Goal: Task Accomplishment & Management: Use online tool/utility

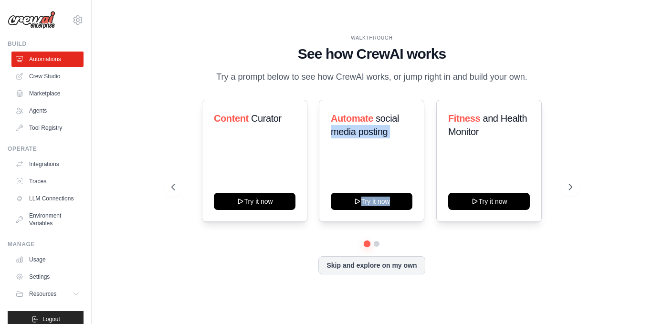
drag, startPoint x: 445, startPoint y: 112, endPoint x: 426, endPoint y: 119, distance: 19.9
click at [426, 119] on div "Content Curator Try it now Automate social media posting Try it now Fitness and…" at bounding box center [371, 161] width 401 height 122
click at [333, 127] on span "social media posting" at bounding box center [365, 125] width 68 height 24
click at [45, 75] on link "Crew Studio" at bounding box center [48, 76] width 72 height 15
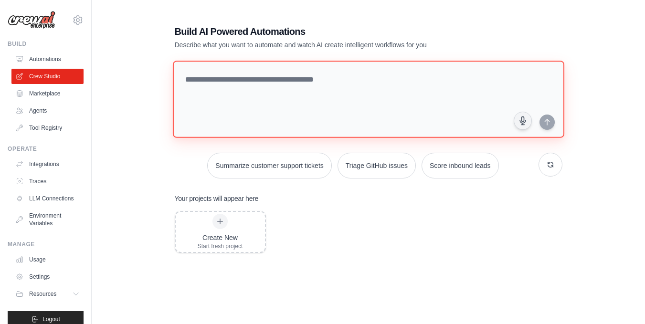
click at [297, 76] on textarea at bounding box center [367, 99] width 391 height 77
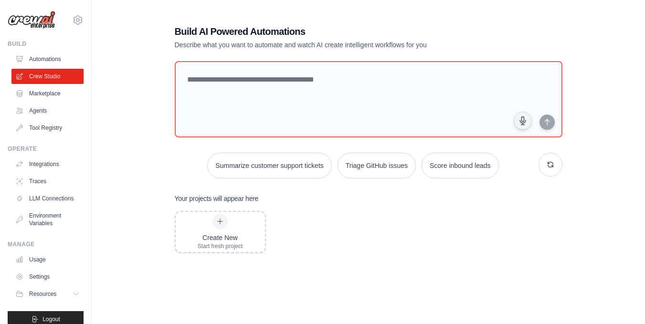
click at [124, 85] on div "Build AI Powered Automations Describe what you want to automate and watch AI cr…" at bounding box center [368, 194] width 523 height 369
click at [63, 99] on link "Marketplace" at bounding box center [48, 93] width 72 height 15
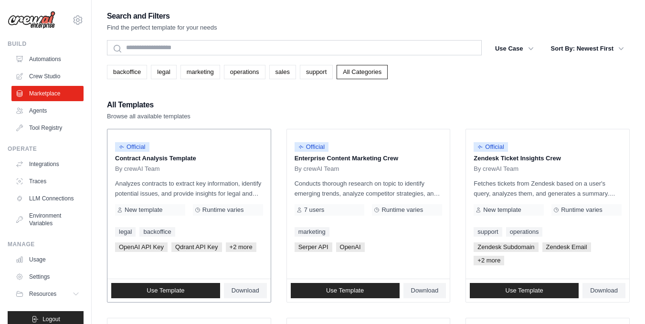
click at [112, 159] on div "Official Contract Analysis Template By crewAI Team Analyzes contracts to extrac…" at bounding box center [188, 203] width 163 height 149
click at [39, 106] on link "Agents" at bounding box center [48, 110] width 72 height 15
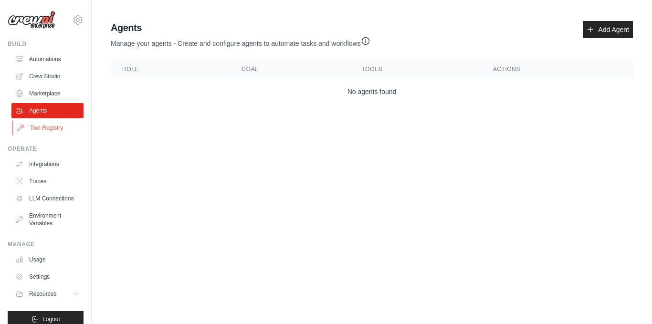
click at [49, 125] on link "Tool Registry" at bounding box center [48, 127] width 72 height 15
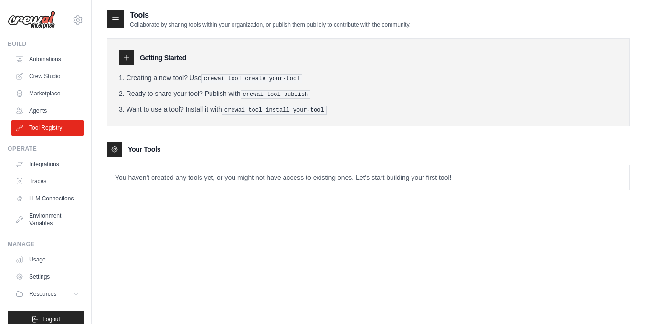
click at [49, 125] on link "Tool Registry" at bounding box center [47, 127] width 72 height 15
click at [40, 202] on link "LLM Connections" at bounding box center [47, 198] width 72 height 15
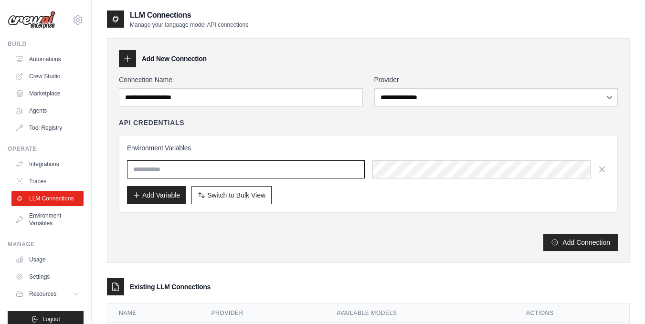
click at [171, 172] on input "text" at bounding box center [246, 169] width 238 height 18
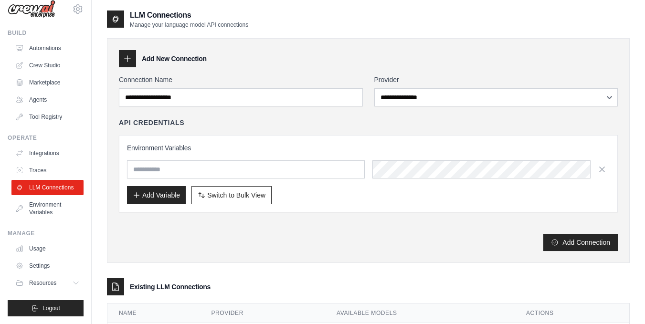
click at [63, 101] on ul "Automations Crew Studio Marketplace Agents Tool Registry" at bounding box center [47, 83] width 72 height 84
click at [53, 60] on link "Crew Studio" at bounding box center [48, 65] width 72 height 15
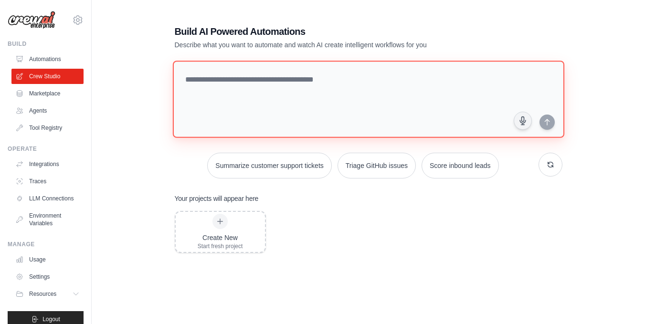
click at [241, 105] on textarea at bounding box center [367, 99] width 391 height 77
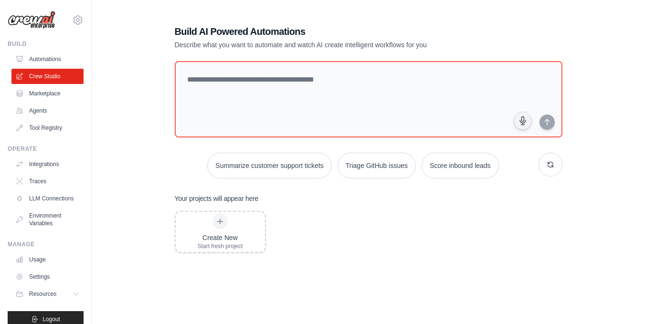
click at [148, 47] on div "Build AI Powered Automations Describe what you want to automate and watch AI cr…" at bounding box center [368, 194] width 523 height 369
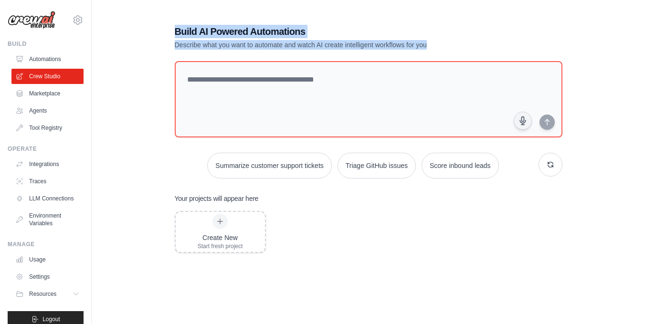
drag, startPoint x: 174, startPoint y: 30, endPoint x: 428, endPoint y: 49, distance: 255.1
click at [428, 49] on div "Build AI Powered Automations Describe what you want to automate and watch AI cr…" at bounding box center [368, 194] width 411 height 369
click at [428, 49] on p "Describe what you want to automate and watch AI create intelligent workflows fo…" at bounding box center [335, 45] width 321 height 10
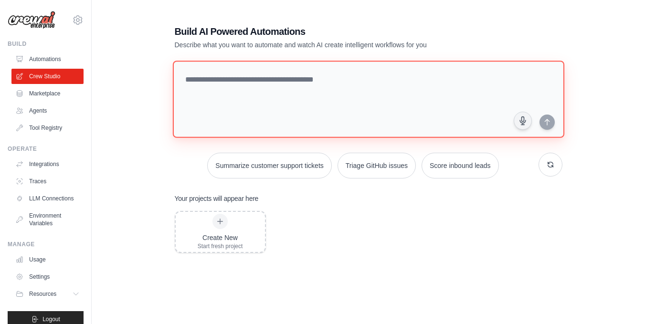
click at [316, 95] on textarea at bounding box center [367, 99] width 391 height 77
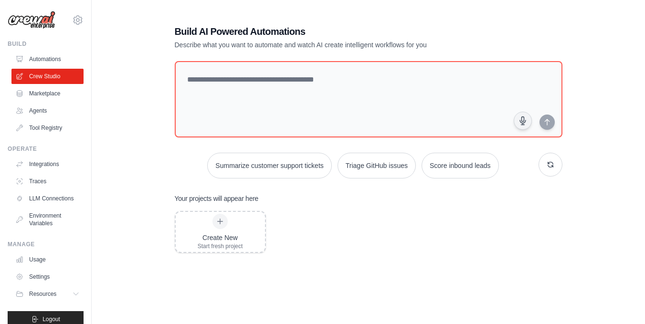
click at [137, 66] on div "Build AI Powered Automations Describe what you want to automate and watch AI cr…" at bounding box center [368, 194] width 523 height 369
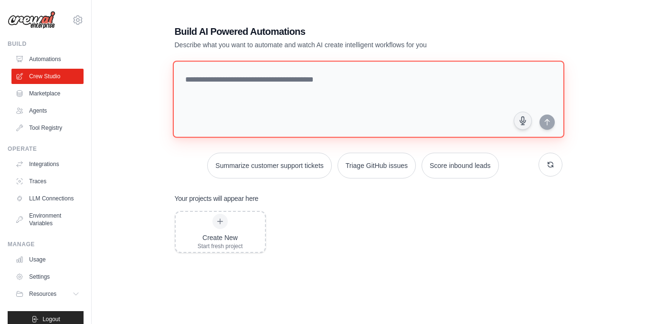
click at [305, 118] on textarea at bounding box center [367, 99] width 391 height 77
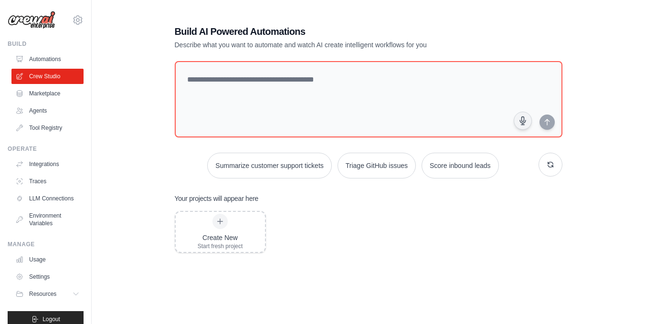
click at [321, 208] on div "Your projects will appear here Create New Start fresh project" at bounding box center [369, 279] width 388 height 170
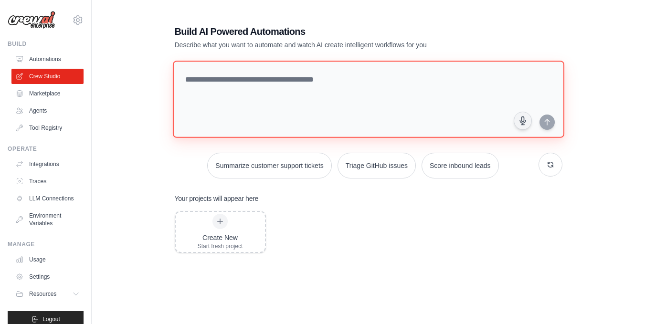
click at [367, 70] on textarea at bounding box center [367, 99] width 391 height 77
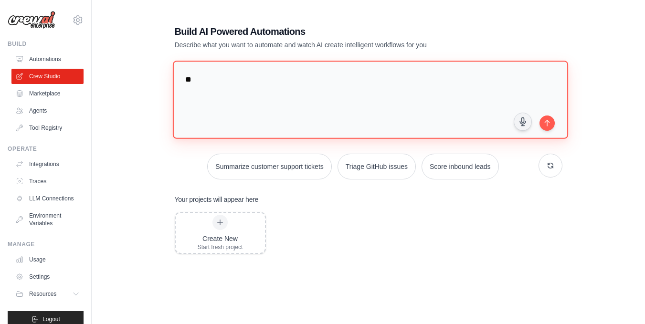
type textarea "*"
type textarea "**********"
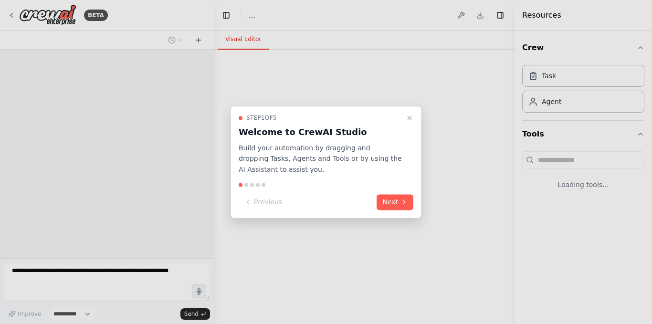
select select "****"
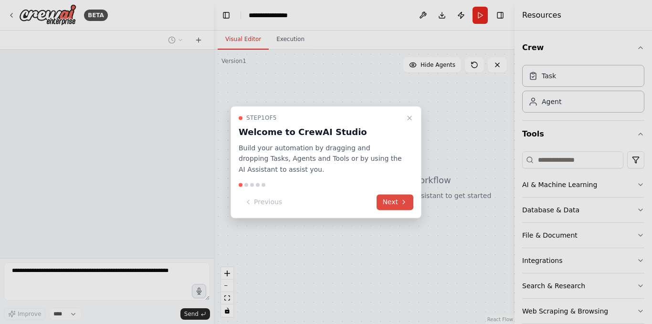
click at [404, 195] on button "Next" at bounding box center [395, 202] width 37 height 16
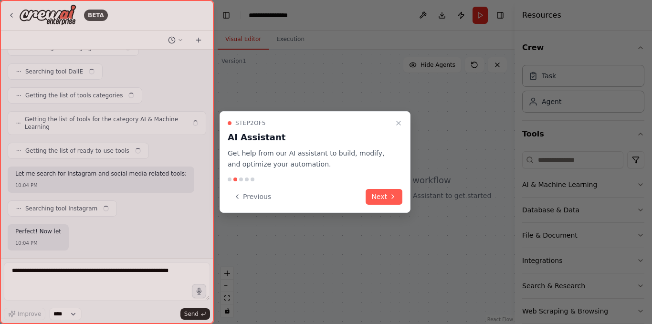
click at [404, 195] on div "Step 2 of 5 AI Assistant Get help from our AI assistant to build, modify, and o…" at bounding box center [315, 162] width 191 height 102
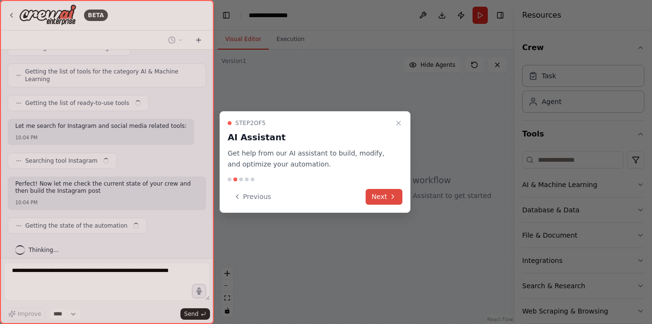
scroll to position [270, 0]
click at [378, 192] on button "Next" at bounding box center [384, 197] width 37 height 16
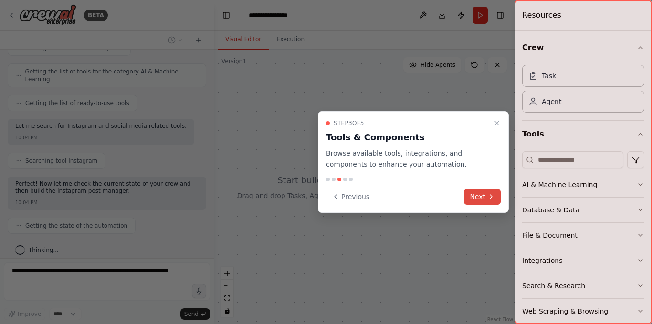
click at [475, 197] on button "Next" at bounding box center [482, 197] width 37 height 16
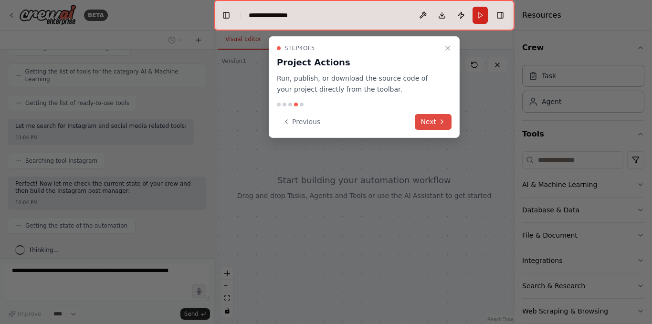
click at [436, 124] on button "Next" at bounding box center [433, 122] width 37 height 16
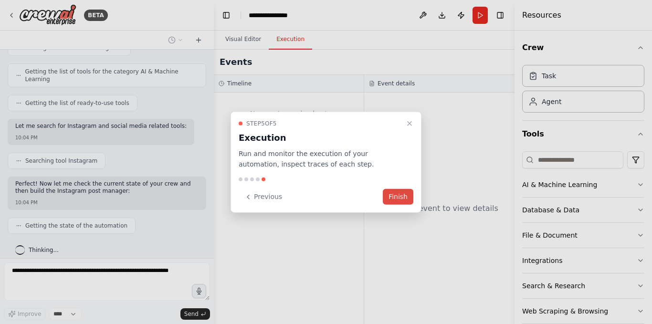
click at [399, 192] on button "Finish" at bounding box center [398, 197] width 31 height 16
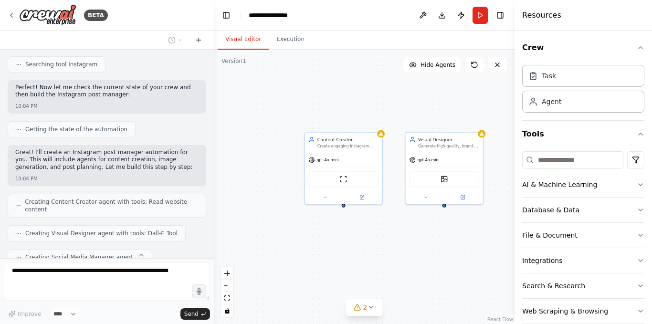
scroll to position [390, 0]
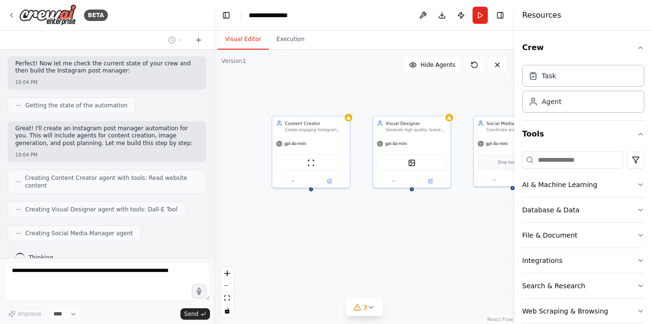
drag, startPoint x: 426, startPoint y: 234, endPoint x: 394, endPoint y: 220, distance: 35.5
click at [394, 220] on div "Content Creator Create engaging Instagram post content including captions, hash…" at bounding box center [364, 187] width 301 height 274
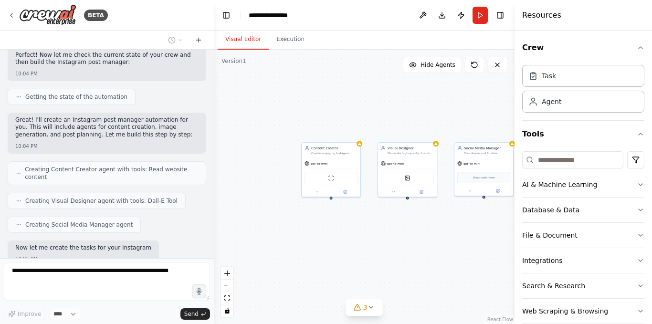
scroll to position [448, 0]
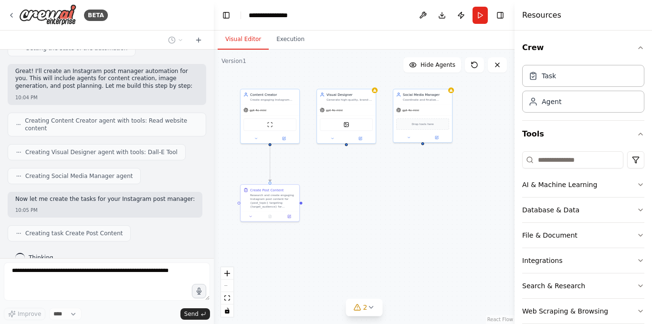
drag, startPoint x: 440, startPoint y: 227, endPoint x: 389, endPoint y: 173, distance: 73.9
click at [389, 173] on div ".deletable-edge-delete-btn { width: 20px; height: 20px; border: 0px solid #ffff…" at bounding box center [364, 187] width 301 height 274
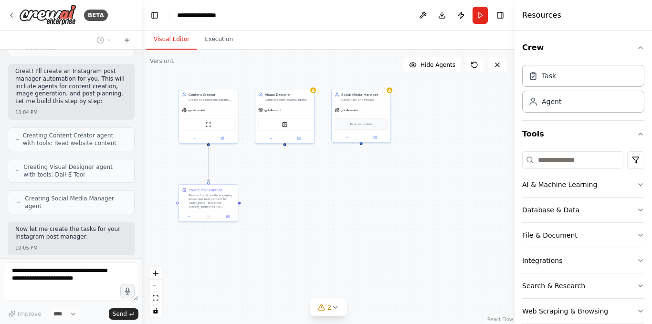
drag, startPoint x: 213, startPoint y: 204, endPoint x: 138, endPoint y: 216, distance: 75.5
click at [138, 216] on div "BETA i want to create a instagram post manager 10:04 PM ▶ Thought process I'll …" at bounding box center [326, 162] width 652 height 324
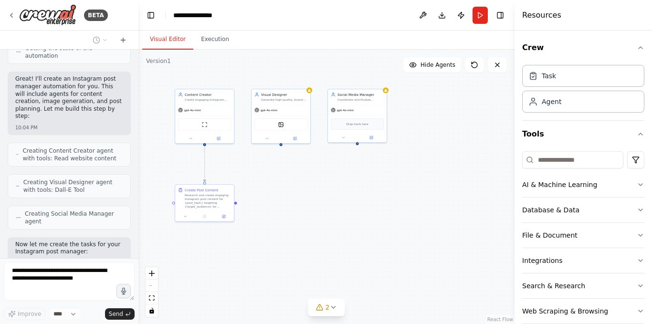
scroll to position [592, 0]
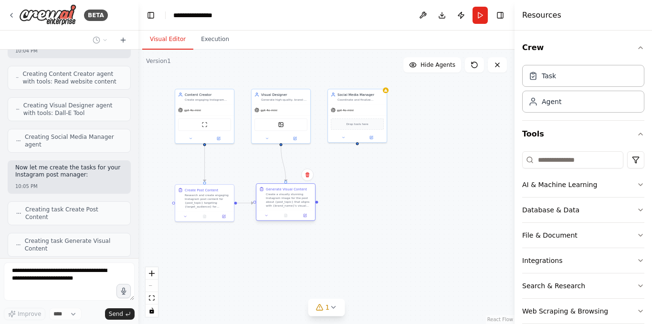
click at [296, 206] on div "Create a visually stunning Instagram image for the post about {post_topic} that…" at bounding box center [289, 199] width 46 height 15
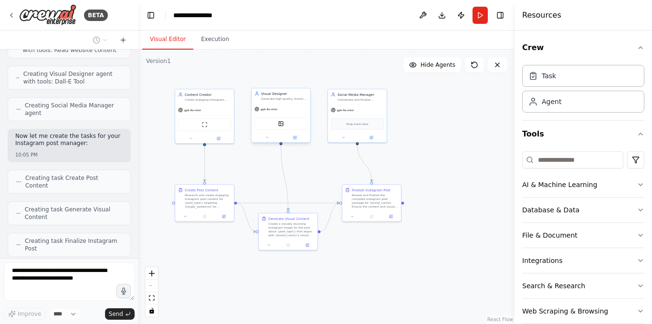
drag, startPoint x: 289, startPoint y: 107, endPoint x: 296, endPoint y: 107, distance: 6.7
click at [296, 107] on div "gpt-4o-mini" at bounding box center [281, 109] width 59 height 11
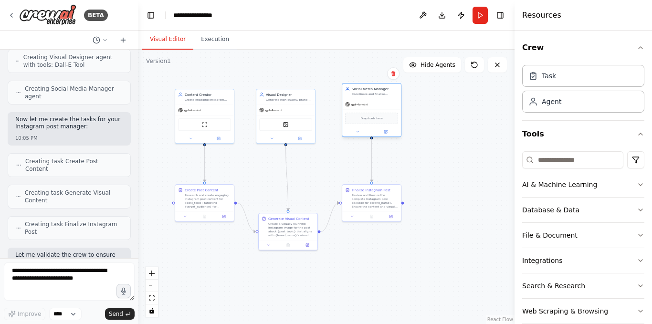
scroll to position [696, 0]
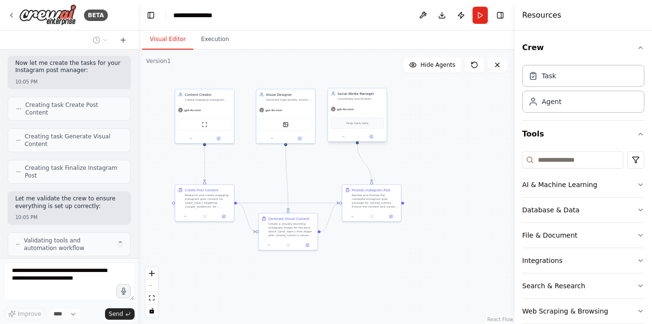
drag, startPoint x: 360, startPoint y: 100, endPoint x: 375, endPoint y: 101, distance: 14.8
click at [375, 101] on div "Coordinate and finalize Instagram posts for {brand_name}, ensuring content qual…" at bounding box center [360, 99] width 46 height 4
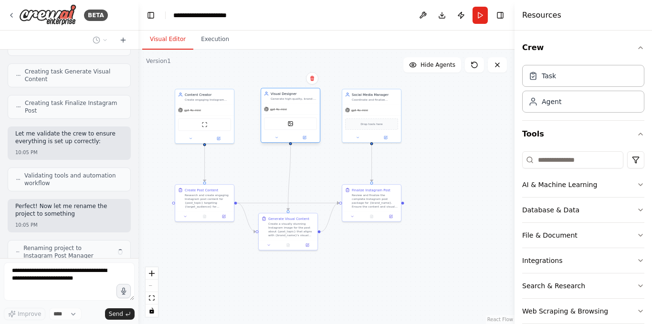
scroll to position [769, 0]
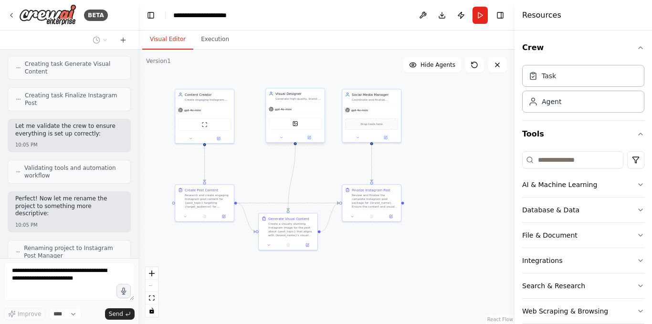
drag, startPoint x: 295, startPoint y: 111, endPoint x: 305, endPoint y: 109, distance: 10.1
click at [305, 109] on div "gpt-4o-mini" at bounding box center [295, 109] width 59 height 11
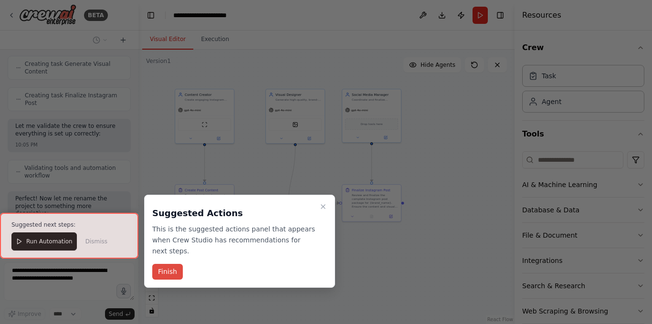
click at [164, 266] on button "Finish" at bounding box center [167, 272] width 31 height 16
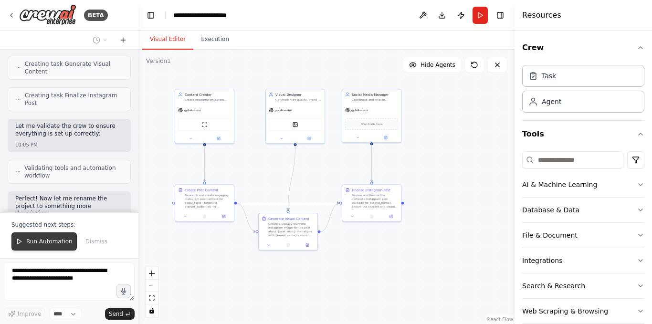
click at [65, 250] on button "Run Automation" at bounding box center [43, 241] width 65 height 18
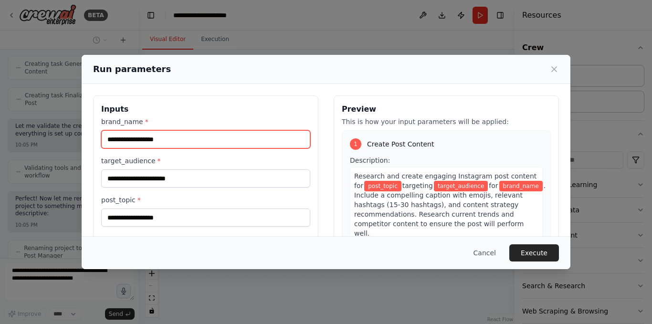
click at [149, 141] on input "brand_name *" at bounding box center [205, 139] width 209 height 18
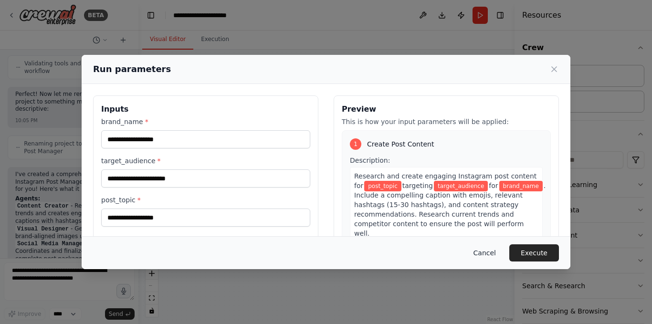
click at [487, 251] on button "Cancel" at bounding box center [485, 252] width 38 height 17
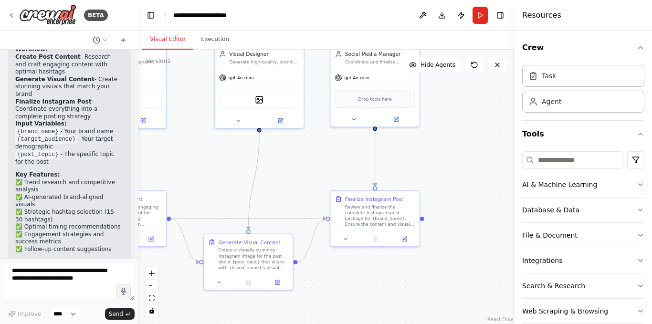
scroll to position [1103, 0]
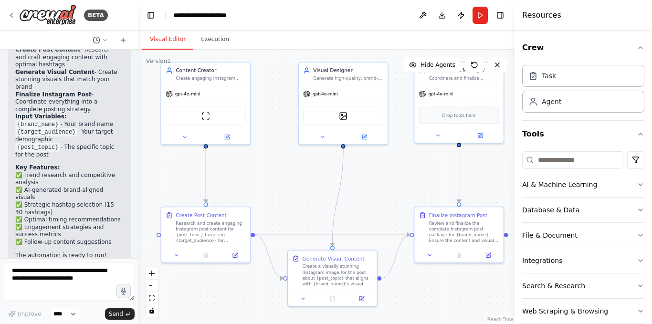
drag, startPoint x: 324, startPoint y: 149, endPoint x: 408, endPoint y: 166, distance: 85.1
click at [408, 166] on div ".deletable-edge-delete-btn { width: 20px; height: 20px; border: 0px solid #ffff…" at bounding box center [326, 187] width 376 height 274
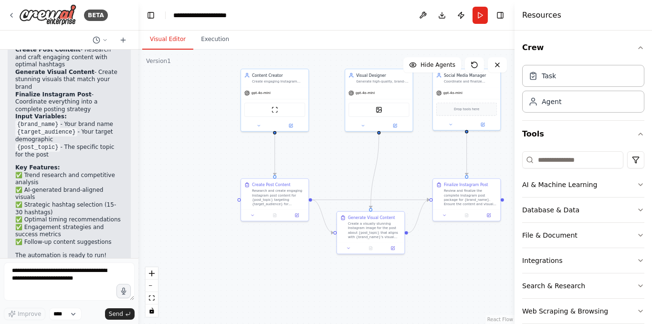
click at [481, 163] on div ".deletable-edge-delete-btn { width: 20px; height: 20px; border: 0px solid #ffff…" at bounding box center [326, 187] width 376 height 274
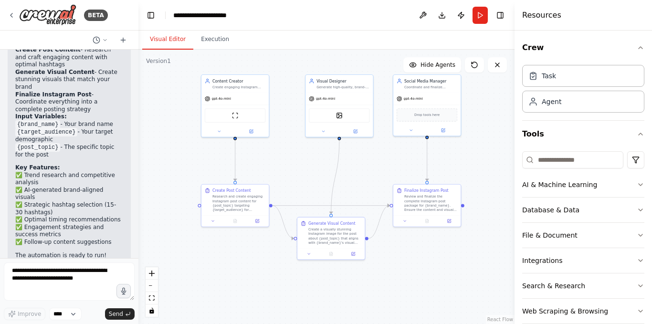
drag, startPoint x: 499, startPoint y: 155, endPoint x: 462, endPoint y: 159, distance: 38.0
click at [462, 159] on div ".deletable-edge-delete-btn { width: 20px; height: 20px; border: 0px solid #ffff…" at bounding box center [326, 187] width 376 height 274
click at [325, 129] on icon at bounding box center [325, 128] width 4 height 4
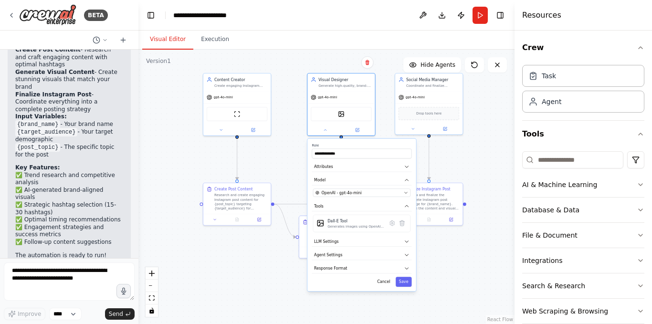
click at [284, 158] on div ".deletable-edge-delete-btn { width: 20px; height: 20px; border: 0px solid #ffff…" at bounding box center [326, 187] width 376 height 274
click at [467, 144] on div ".deletable-edge-delete-btn { width: 20px; height: 20px; border: 0px solid #ffff…" at bounding box center [326, 187] width 376 height 274
click at [460, 170] on div ".deletable-edge-delete-btn { width: 20px; height: 20px; border: 0px solid #ffff…" at bounding box center [326, 187] width 376 height 274
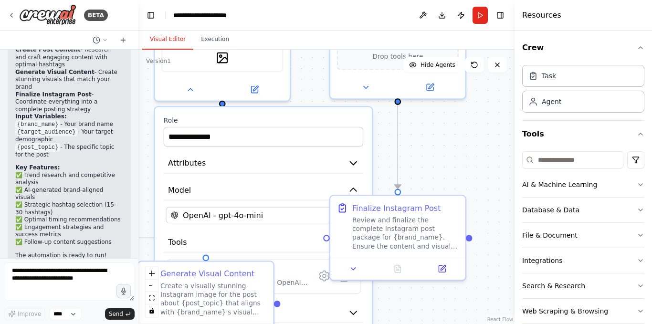
click at [448, 179] on div ".deletable-edge-delete-btn { width: 20px; height: 20px; border: 0px solid #ffff…" at bounding box center [326, 187] width 376 height 274
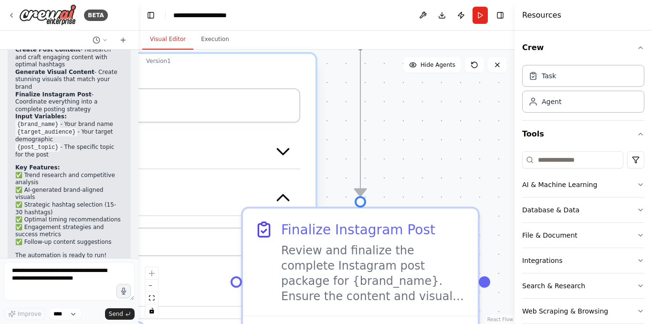
click at [448, 179] on div ".deletable-edge-delete-btn { width: 20px; height: 20px; border: 0px solid #ffff…" at bounding box center [326, 187] width 376 height 274
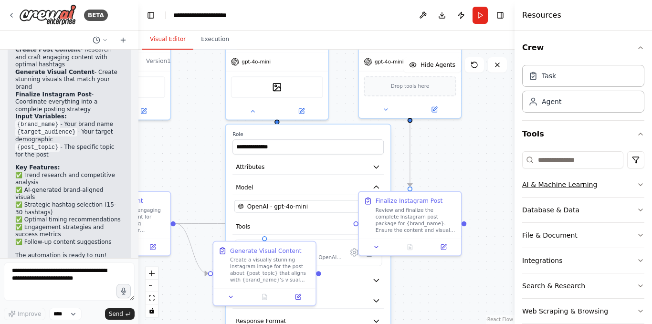
click at [569, 190] on button "AI & Machine Learning" at bounding box center [583, 184] width 122 height 25
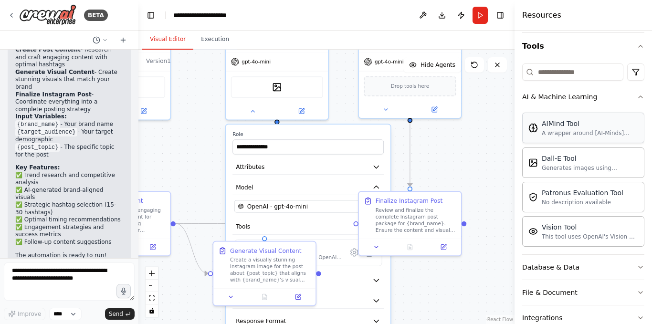
scroll to position [85, 0]
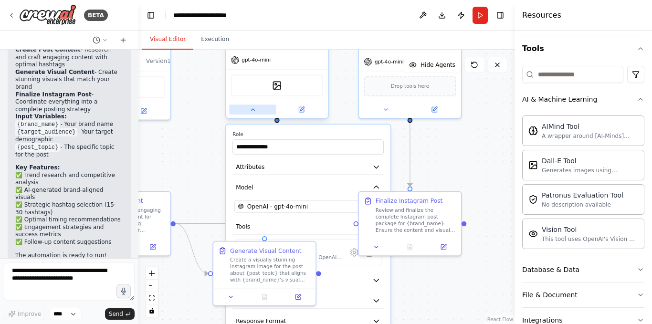
click at [244, 109] on button at bounding box center [252, 110] width 47 height 10
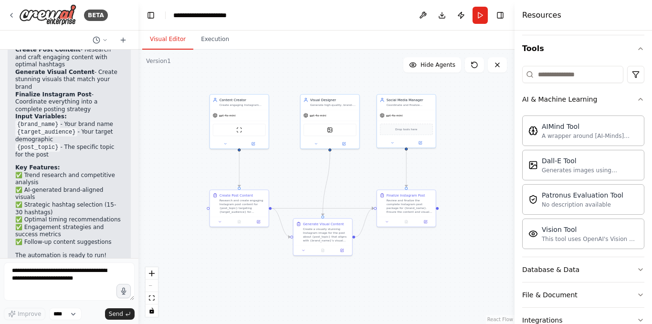
drag, startPoint x: 303, startPoint y: 159, endPoint x: 348, endPoint y: 177, distance: 48.0
click at [348, 177] on div ".deletable-edge-delete-btn { width: 20px; height: 20px; border: 0px solid #ffff…" at bounding box center [326, 187] width 376 height 274
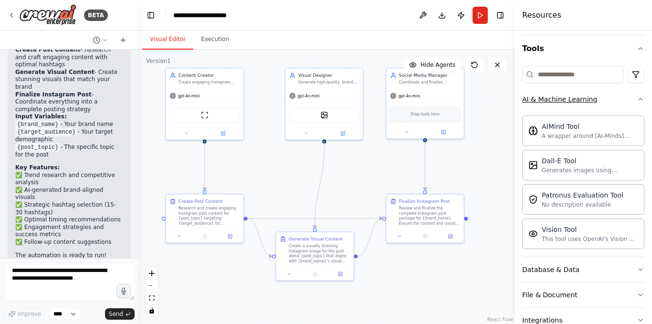
click at [622, 105] on button "AI & Machine Learning" at bounding box center [583, 99] width 122 height 25
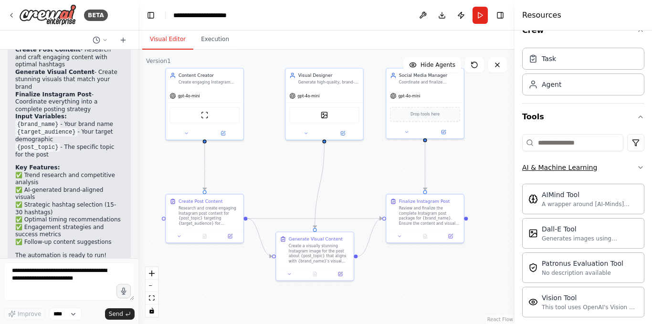
scroll to position [15, 0]
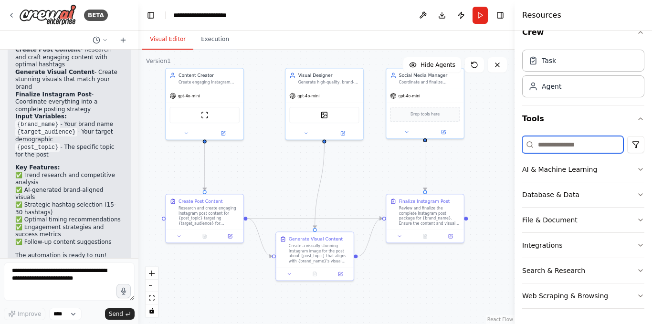
click at [593, 138] on input at bounding box center [572, 144] width 101 height 17
click at [637, 121] on icon "button" at bounding box center [641, 119] width 8 height 8
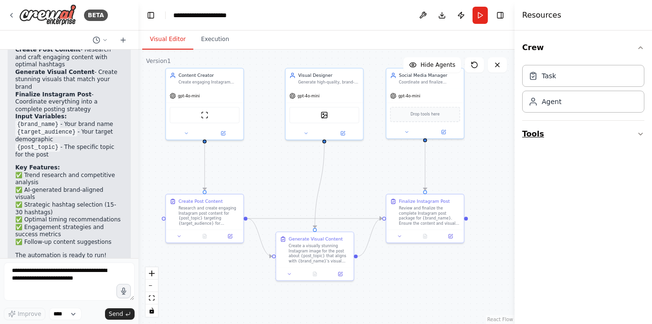
click at [636, 137] on button "Tools" at bounding box center [583, 134] width 122 height 27
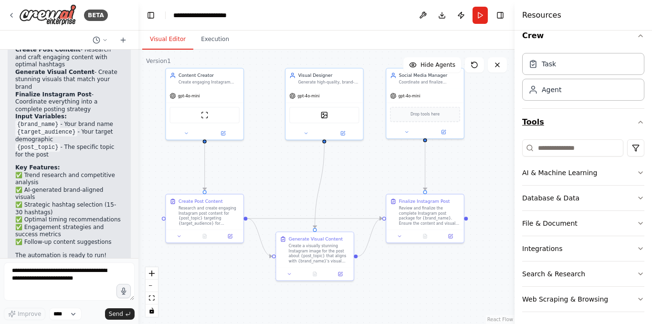
scroll to position [15, 0]
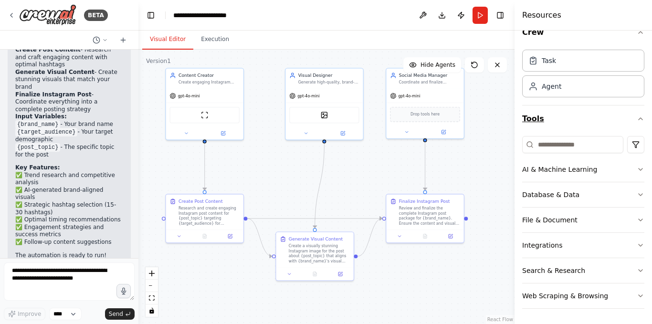
click at [637, 116] on icon "button" at bounding box center [641, 119] width 8 height 8
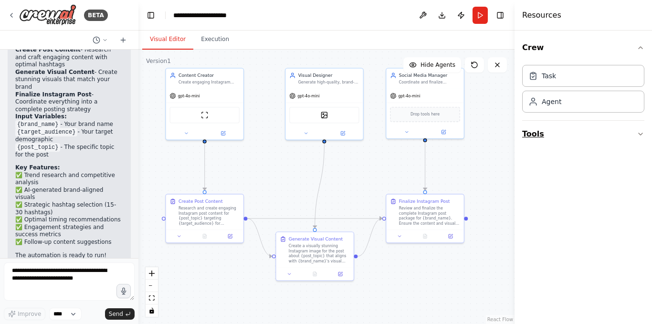
click at [575, 137] on button "Tools" at bounding box center [583, 134] width 122 height 27
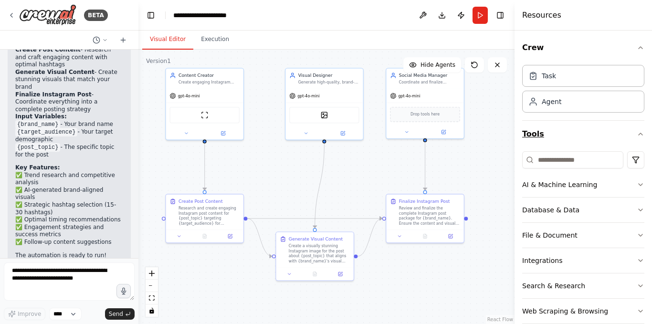
click at [568, 146] on button "Tools" at bounding box center [583, 134] width 122 height 27
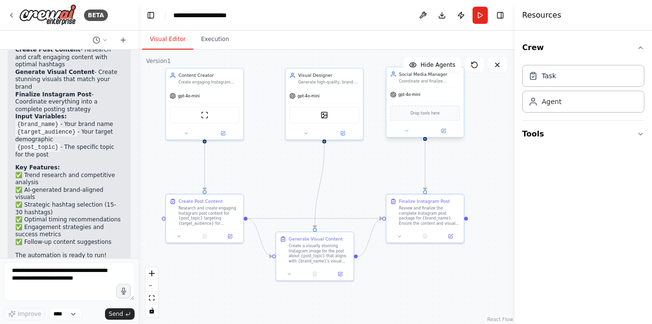
click at [435, 116] on span "Drop tools here" at bounding box center [425, 113] width 29 height 6
click at [342, 112] on div "DallETool" at bounding box center [324, 113] width 70 height 16
click at [214, 95] on div "gpt-4o-mini" at bounding box center [204, 95] width 77 height 14
click at [586, 141] on button "Tools" at bounding box center [583, 134] width 122 height 27
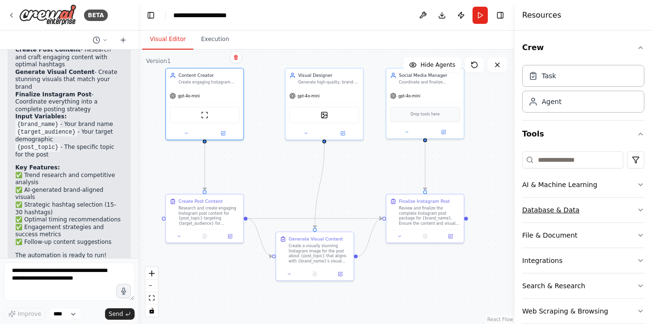
click at [565, 216] on button "Database & Data" at bounding box center [583, 210] width 122 height 25
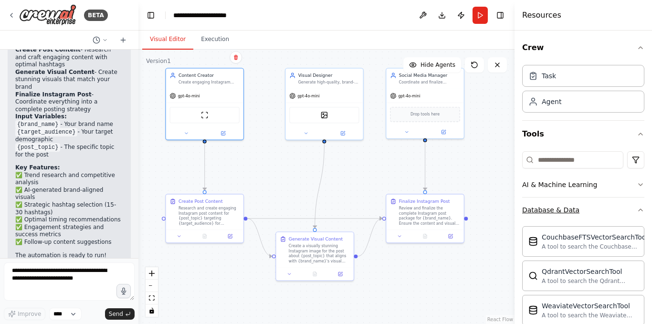
click at [590, 213] on button "Database & Data" at bounding box center [583, 210] width 122 height 25
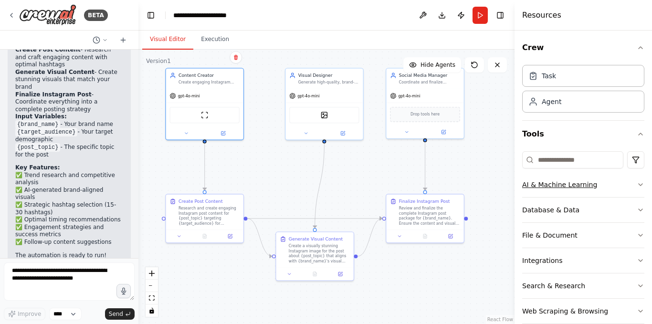
scroll to position [15, 0]
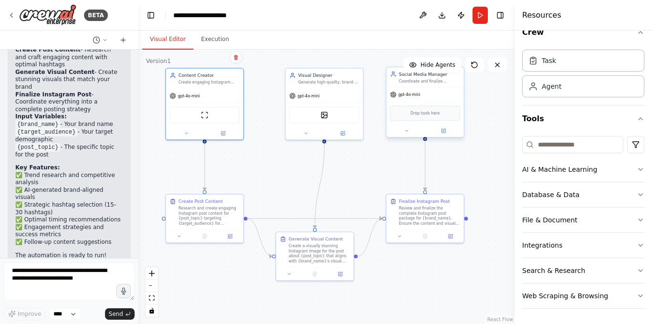
click at [425, 119] on div "Drop tools here" at bounding box center [425, 112] width 70 height 15
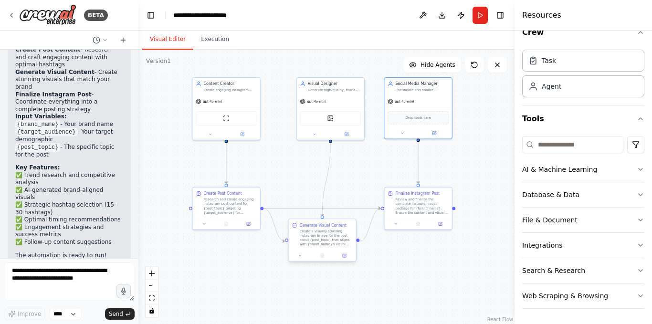
click at [325, 244] on div "Generate Visual Content Create a visually stunning Instagram image for the post…" at bounding box center [322, 240] width 69 height 43
drag, startPoint x: 325, startPoint y: 244, endPoint x: 329, endPoint y: 211, distance: 32.8
click at [329, 211] on div "Create a visually stunning Instagram image for the post about {post_topic} that…" at bounding box center [328, 205] width 53 height 18
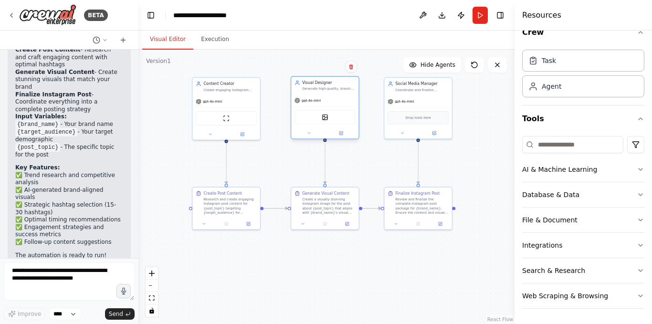
drag, startPoint x: 337, startPoint y: 100, endPoint x: 328, endPoint y: 99, distance: 8.2
click at [328, 99] on div "gpt-4o-mini" at bounding box center [324, 101] width 67 height 12
click at [501, 138] on div ".deletable-edge-delete-btn { width: 20px; height: 20px; border: 0px solid #ffff…" at bounding box center [326, 187] width 376 height 274
click at [354, 93] on div "Visual Designer Generate high-quality, brand-aligned images for Instagram posts…" at bounding box center [324, 86] width 67 height 18
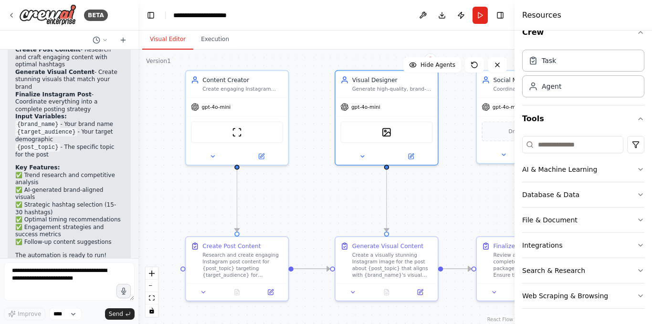
drag, startPoint x: 246, startPoint y: 165, endPoint x: 286, endPoint y: 205, distance: 57.4
click at [286, 205] on div ".deletable-edge-delete-btn { width: 20px; height: 20px; border: 0px solid #ffff…" at bounding box center [326, 187] width 376 height 274
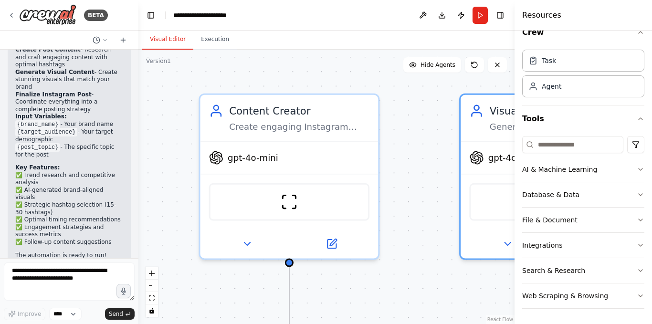
drag, startPoint x: 281, startPoint y: 195, endPoint x: 346, endPoint y: 294, distance: 118.5
click at [346, 294] on div ".deletable-edge-delete-btn { width: 20px; height: 20px; border: 0px solid #ffff…" at bounding box center [326, 187] width 376 height 274
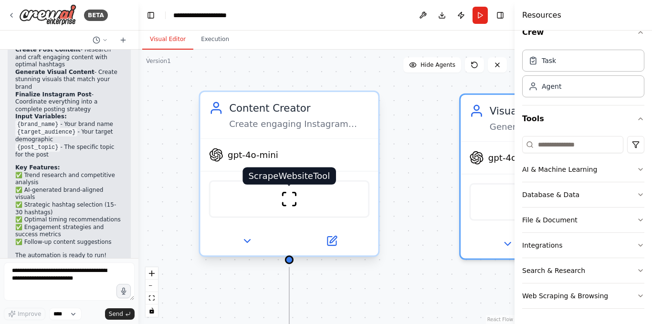
click at [298, 199] on img at bounding box center [289, 198] width 17 height 17
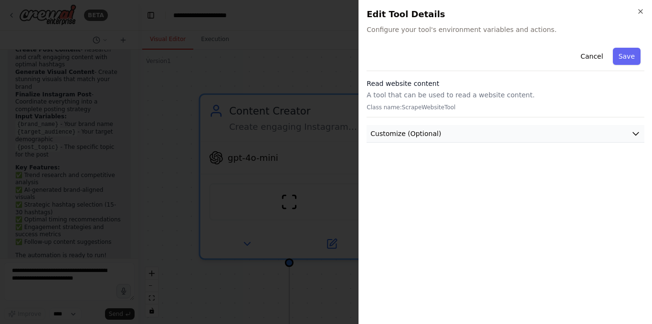
click at [434, 136] on button "Customize (Optional)" at bounding box center [506, 134] width 278 height 18
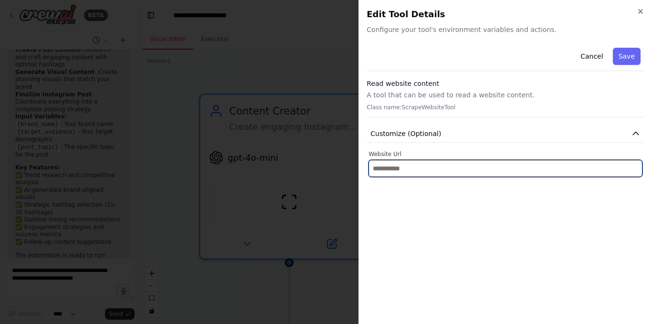
click at [443, 170] on input "text" at bounding box center [506, 168] width 274 height 17
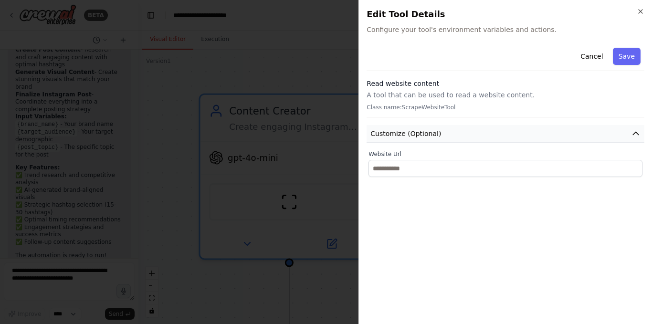
click at [437, 137] on button "Customize (Optional)" at bounding box center [506, 134] width 278 height 18
click at [641, 12] on icon "button" at bounding box center [641, 12] width 8 height 8
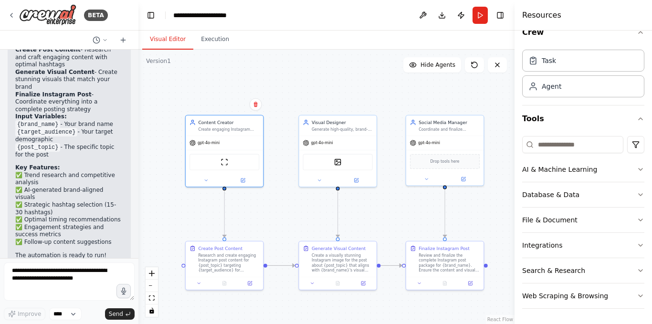
drag, startPoint x: 448, startPoint y: 233, endPoint x: 306, endPoint y: 207, distance: 144.6
click at [306, 207] on div ".deletable-edge-delete-btn { width: 20px; height: 20px; border: 0px solid #ffff…" at bounding box center [326, 187] width 376 height 274
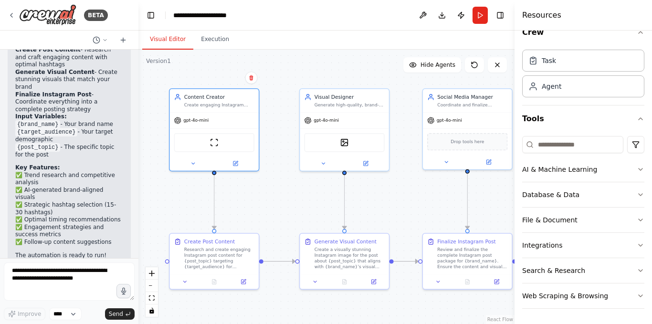
drag, startPoint x: 309, startPoint y: 208, endPoint x: 309, endPoint y: 196, distance: 11.9
click at [309, 196] on div ".deletable-edge-delete-btn { width: 20px; height: 20px; border: 0px solid #ffff…" at bounding box center [326, 187] width 376 height 274
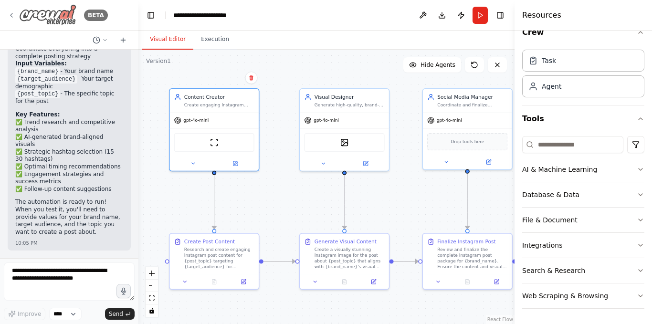
scroll to position [1007, 0]
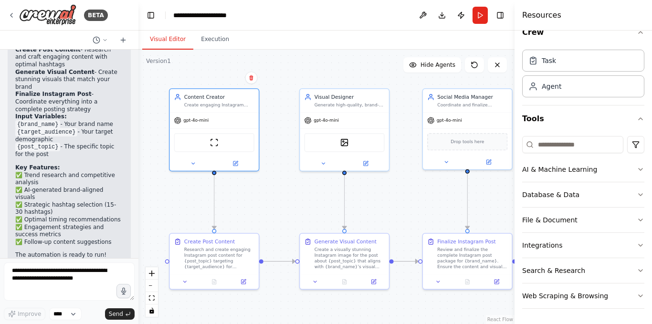
click at [266, 211] on div ".deletable-edge-delete-btn { width: 20px; height: 20px; border: 0px solid #ffff…" at bounding box center [326, 187] width 376 height 274
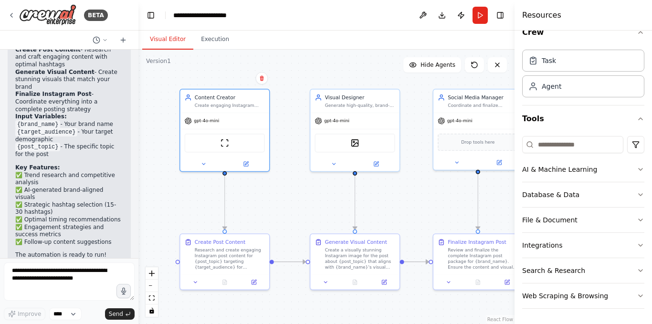
drag, startPoint x: 240, startPoint y: 208, endPoint x: 284, endPoint y: 187, distance: 49.1
click at [287, 190] on div ".deletable-edge-delete-btn { width: 20px; height: 20px; border: 0px solid #ffff…" at bounding box center [326, 187] width 376 height 274
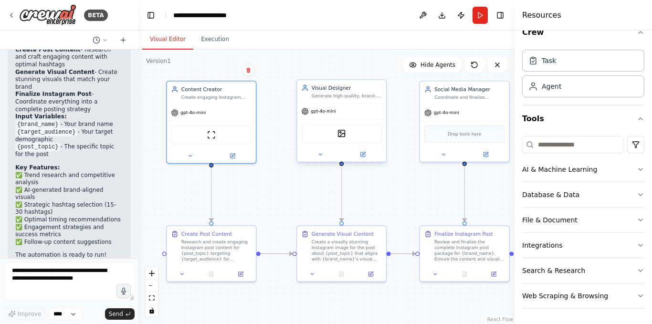
click at [337, 104] on div "gpt-4o-mini" at bounding box center [341, 112] width 89 height 16
click at [465, 96] on div "Coordinate and finalize Instagram posts for {brand_name}, ensuring content qual…" at bounding box center [469, 96] width 70 height 6
click at [458, 235] on div "Finalize Instagram Post" at bounding box center [463, 232] width 58 height 7
click at [355, 281] on div "Generate Visual Content Create a visually stunning Instagram image for the post…" at bounding box center [341, 252] width 90 height 57
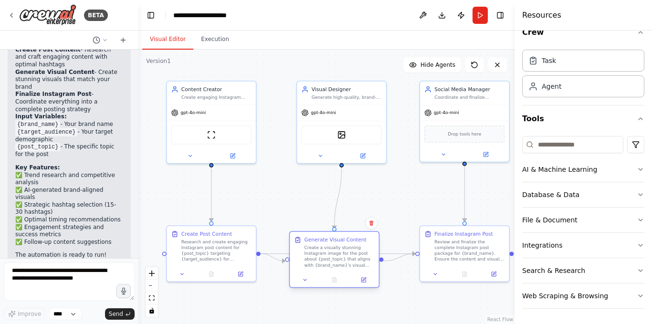
click at [345, 274] on div at bounding box center [334, 280] width 89 height 15
drag, startPoint x: 368, startPoint y: 97, endPoint x: 362, endPoint y: 98, distance: 5.3
click at [362, 98] on div "Generate high-quality, brand-aligned images for Instagram posts about {post_top…" at bounding box center [347, 96] width 70 height 6
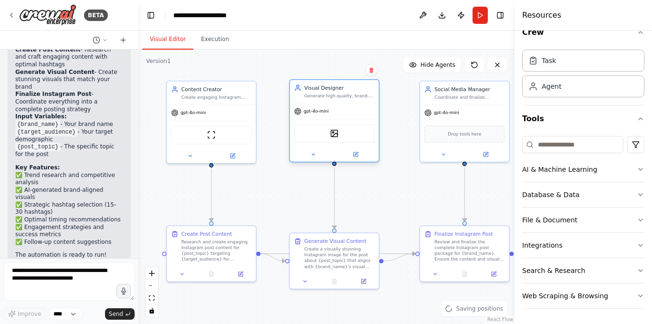
drag, startPoint x: 342, startPoint y: 100, endPoint x: 331, endPoint y: 99, distance: 11.0
click at [331, 99] on div "Visual Designer Generate high-quality, brand-aligned images for Instagram posts…" at bounding box center [334, 91] width 89 height 23
click at [427, 174] on div ".deletable-edge-delete-btn { width: 20px; height: 20px; border: 0px solid #ffff…" at bounding box center [326, 187] width 376 height 274
click at [453, 104] on div "gpt-4o-mini" at bounding box center [464, 112] width 89 height 16
click at [339, 107] on div "gpt-4o-mini" at bounding box center [334, 112] width 89 height 16
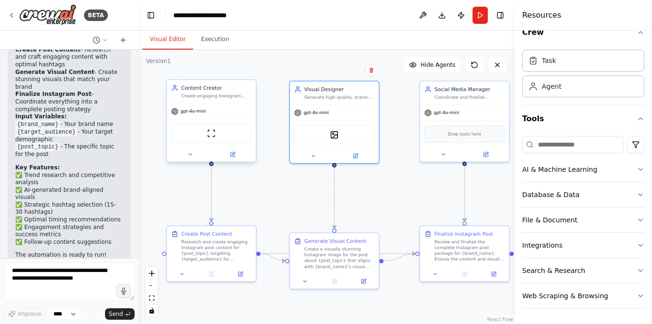
click at [219, 96] on div "Create engaging Instagram post content including captions, hashtags, and conten…" at bounding box center [216, 96] width 70 height 6
click at [439, 71] on button "Hide Agents" at bounding box center [432, 64] width 58 height 15
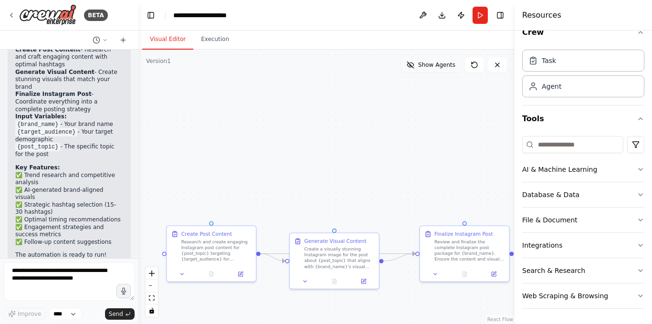
click at [439, 67] on span "Show Agents" at bounding box center [436, 65] width 37 height 8
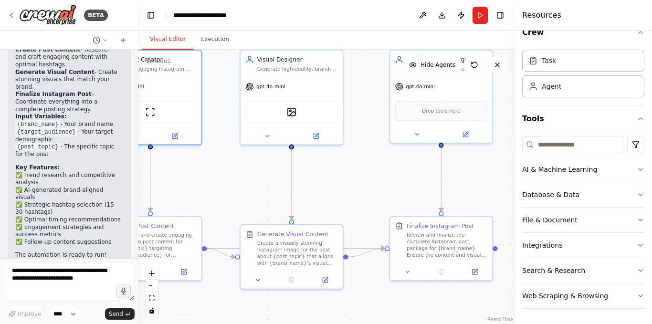
drag, startPoint x: 304, startPoint y: 211, endPoint x: 320, endPoint y: 189, distance: 27.8
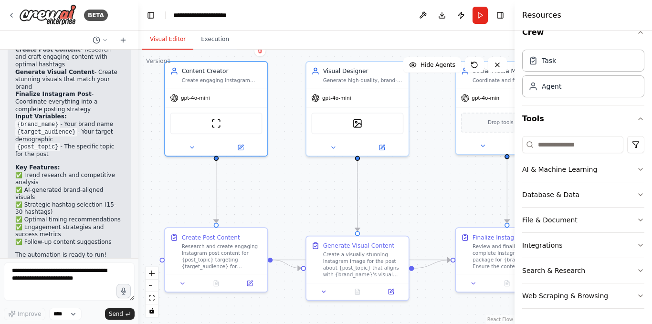
drag, startPoint x: 360, startPoint y: 193, endPoint x: 411, endPoint y: 212, distance: 53.5
click at [332, 92] on div "gpt-4o-mini" at bounding box center [331, 96] width 40 height 8
click at [245, 88] on div "gpt-4o-mini" at bounding box center [216, 96] width 102 height 18
